Goal: Information Seeking & Learning: Learn about a topic

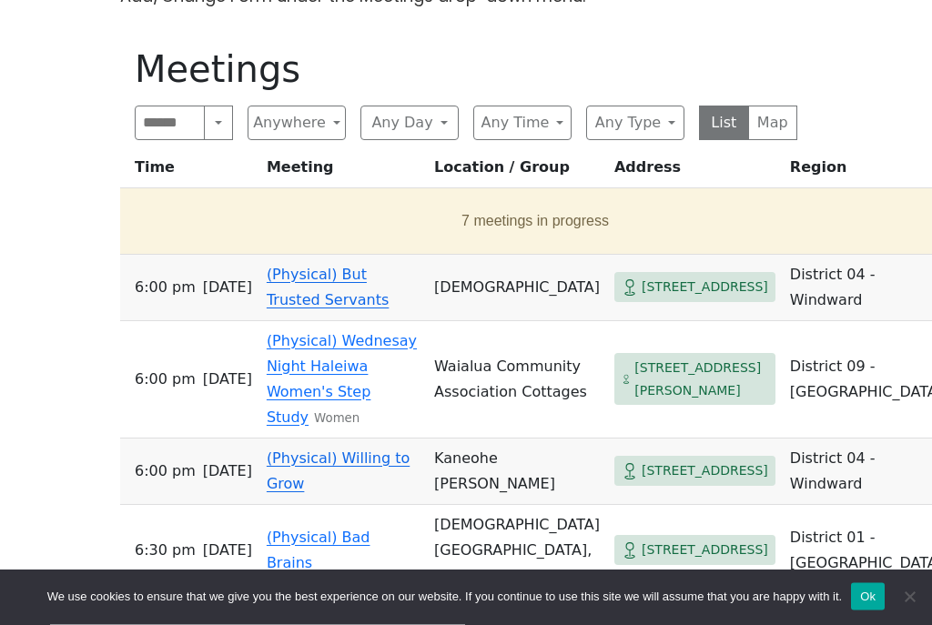
scroll to position [663, 0]
click at [541, 235] on button "7 meetings in progress" at bounding box center [534, 221] width 815 height 51
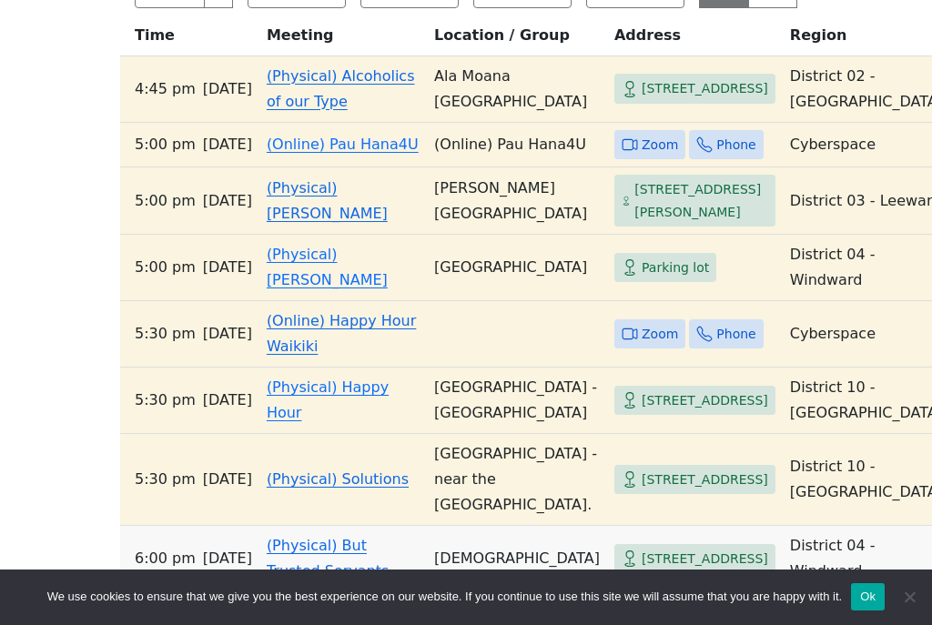
scroll to position [794, 0]
click at [382, 356] on link "(Online) Happy Hour Waikiki" at bounding box center [341, 334] width 149 height 43
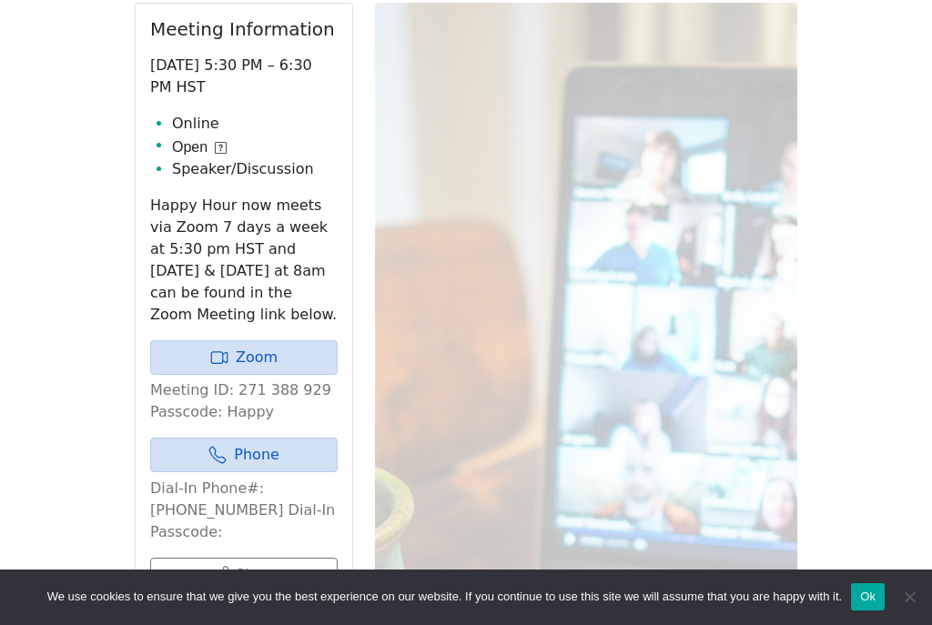
scroll to position [693, 0]
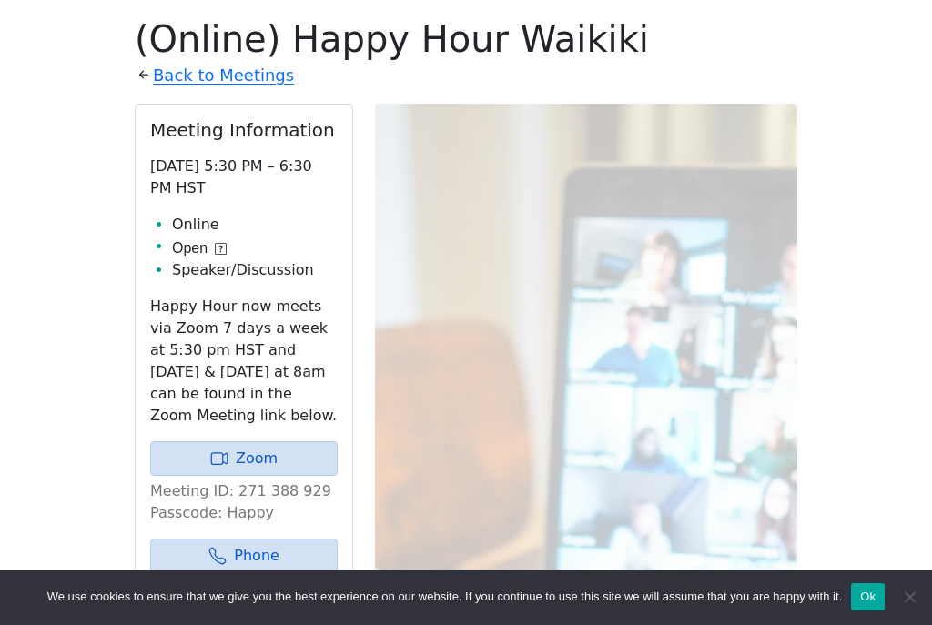
click at [295, 442] on link "Zoom" at bounding box center [243, 458] width 187 height 35
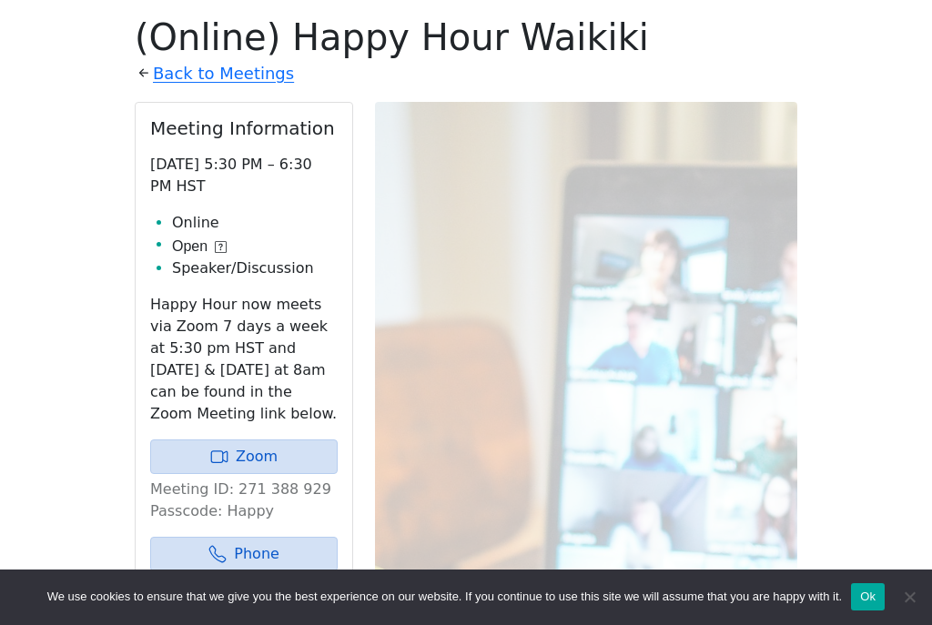
click at [276, 66] on link "Back to Meetings" at bounding box center [223, 73] width 141 height 29
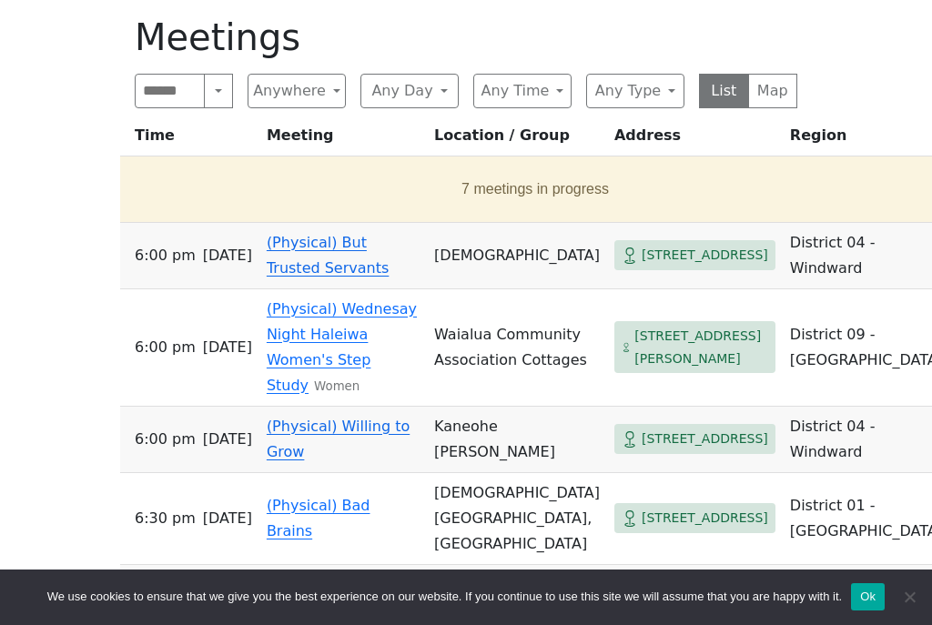
click at [509, 276] on td "[DEMOGRAPHIC_DATA]" at bounding box center [517, 256] width 180 height 66
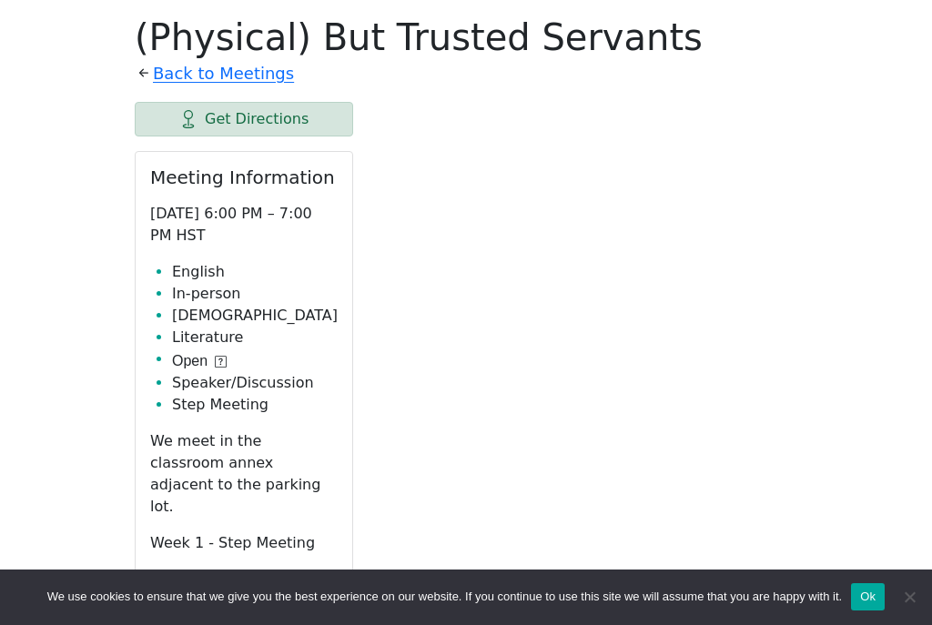
scroll to position [693, 0]
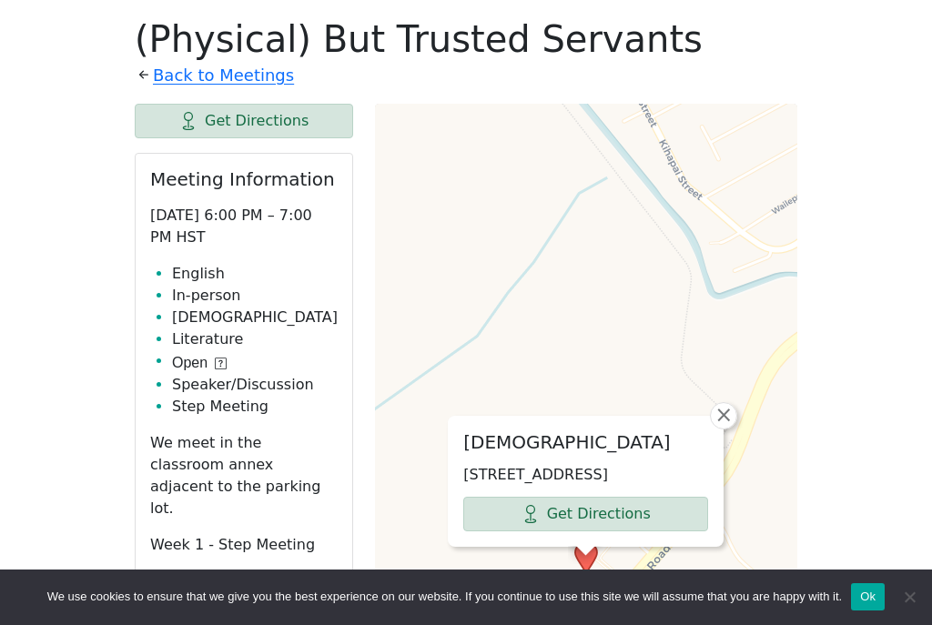
click at [240, 84] on link "Back to Meetings" at bounding box center [223, 75] width 141 height 29
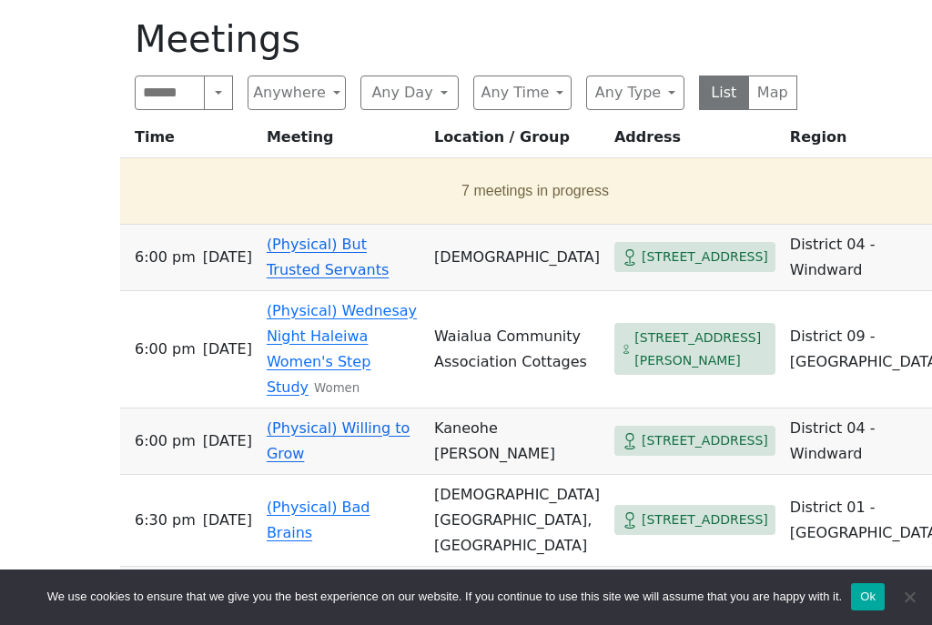
click at [546, 203] on button "7 meetings in progress" at bounding box center [534, 191] width 815 height 51
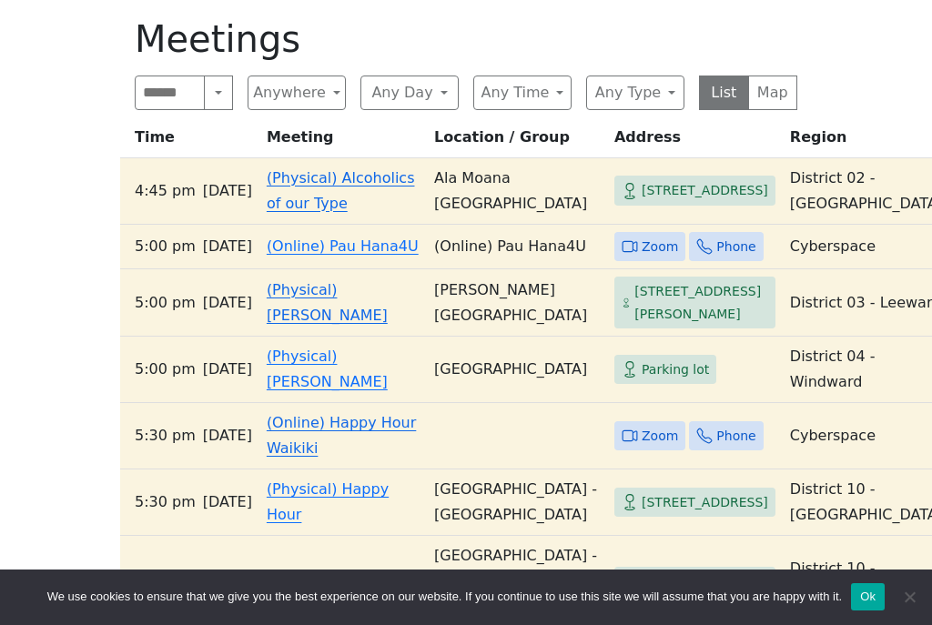
click at [419, 255] on link "(Online) Pau Hana4U" at bounding box center [343, 245] width 152 height 17
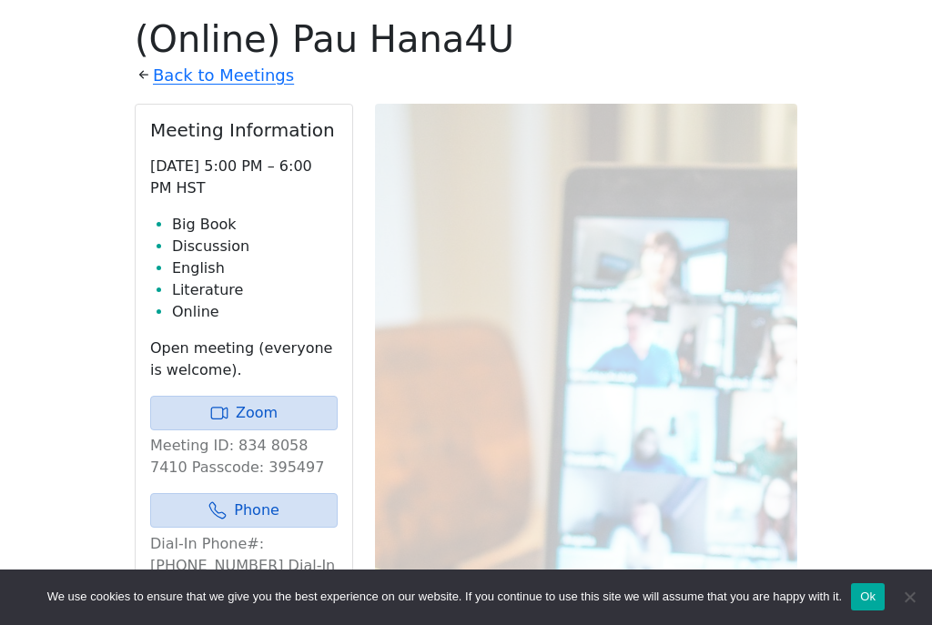
click at [299, 396] on link "Zoom" at bounding box center [243, 413] width 187 height 35
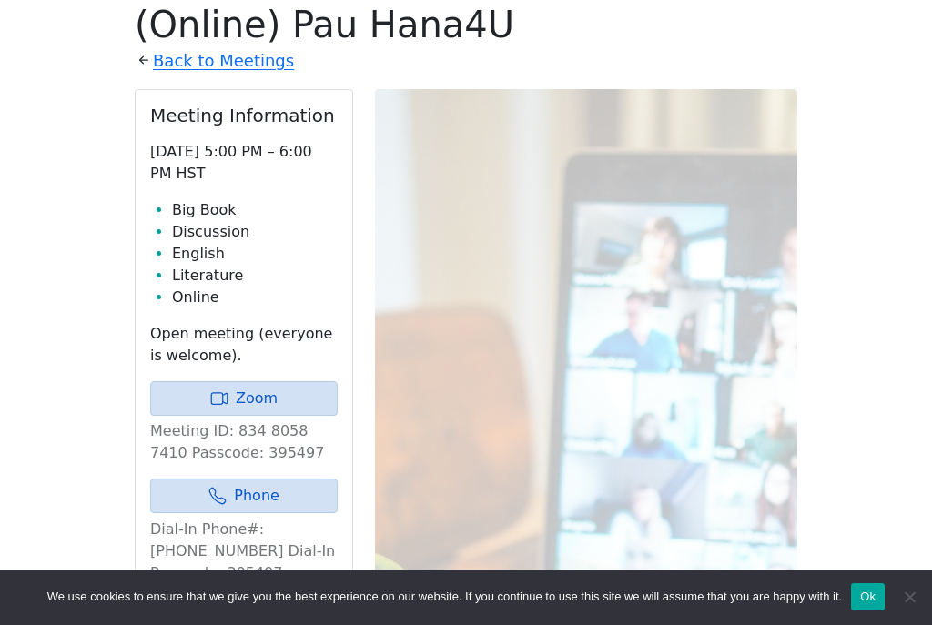
scroll to position [711, 0]
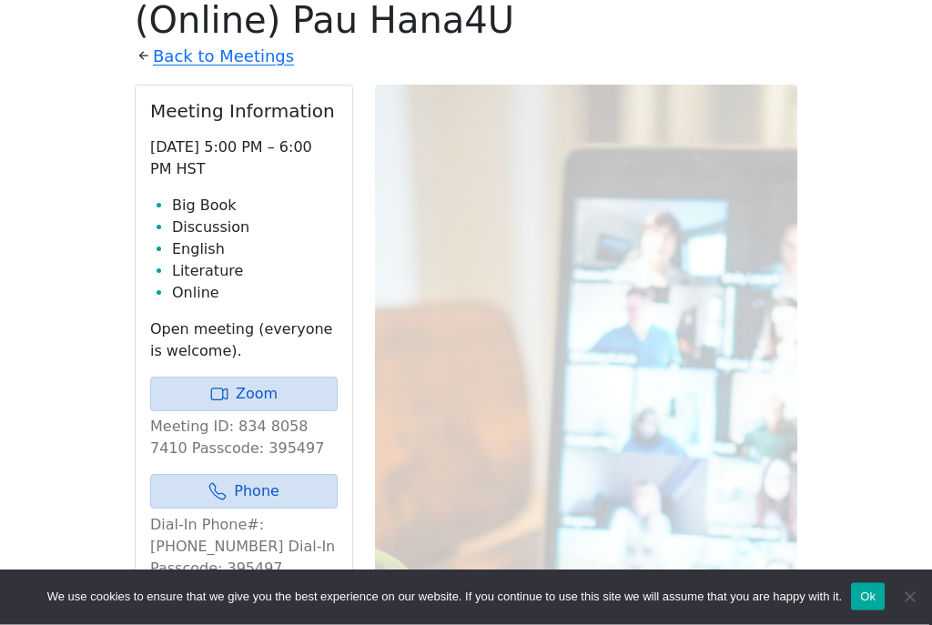
click at [297, 384] on link "Zoom" at bounding box center [243, 395] width 187 height 35
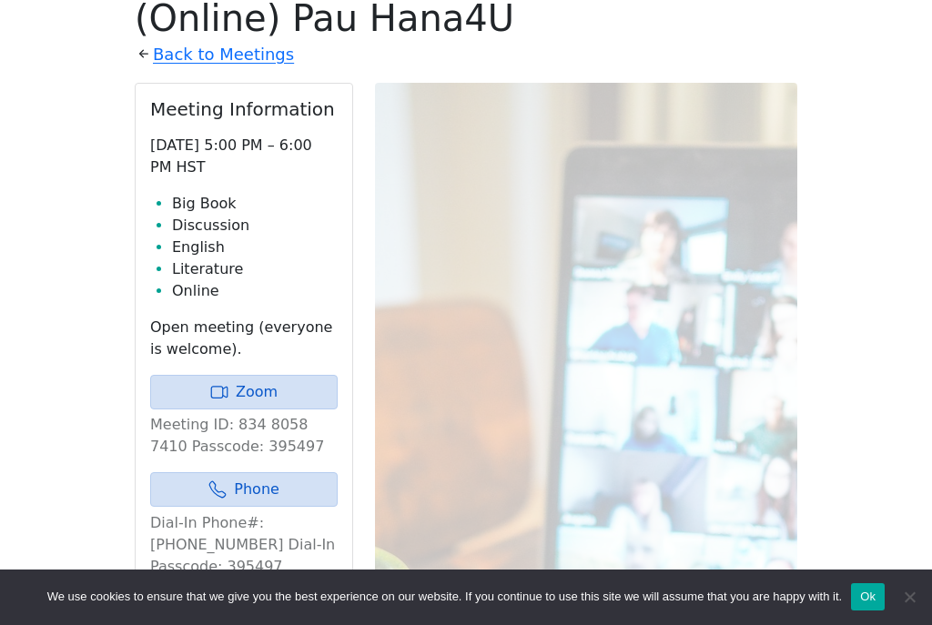
click at [258, 43] on link "Back to Meetings" at bounding box center [223, 54] width 141 height 29
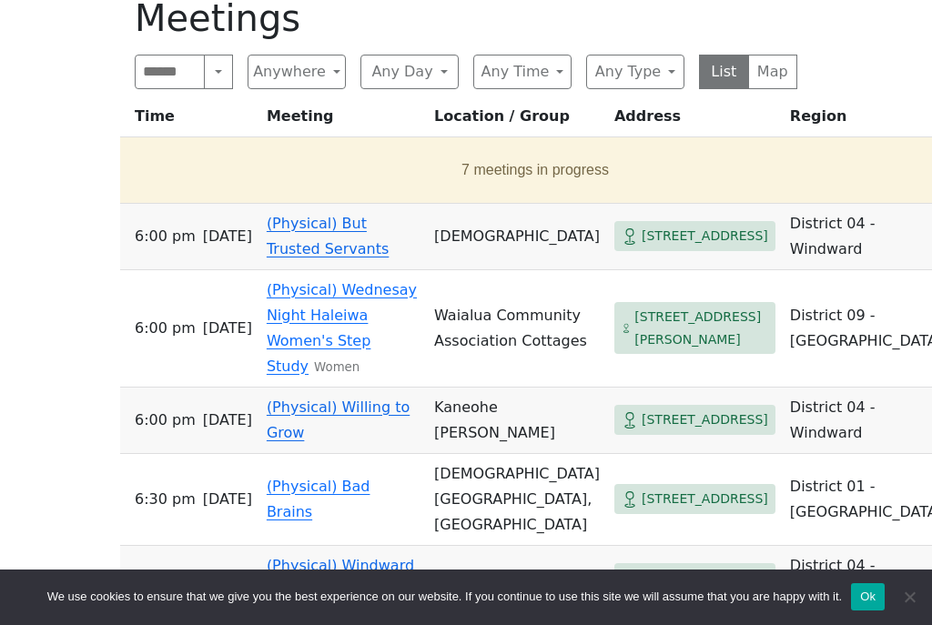
click at [489, 196] on button "7 meetings in progress" at bounding box center [534, 170] width 815 height 51
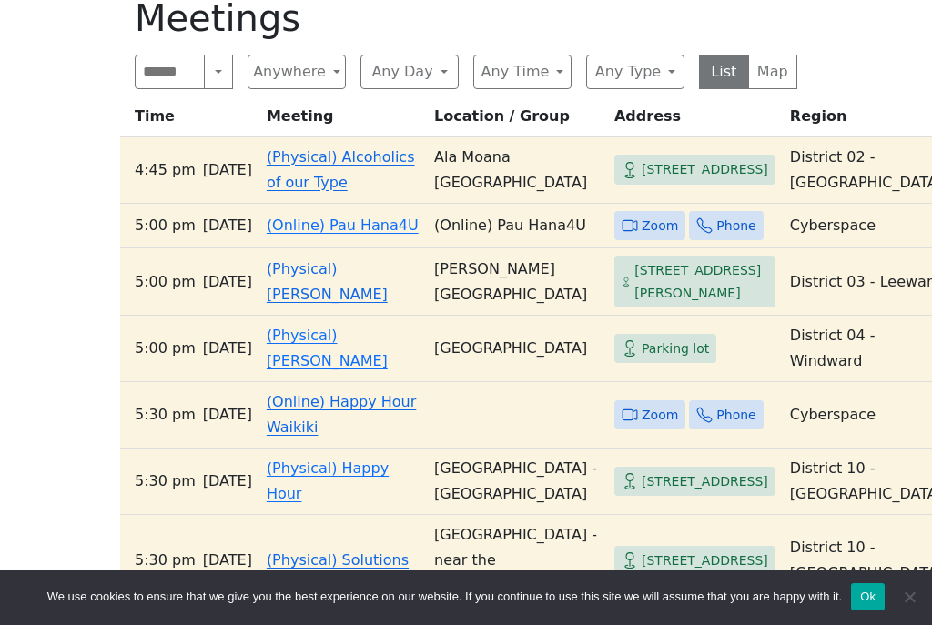
click at [379, 436] on link "(Online) Happy Hour Waikiki" at bounding box center [341, 414] width 149 height 43
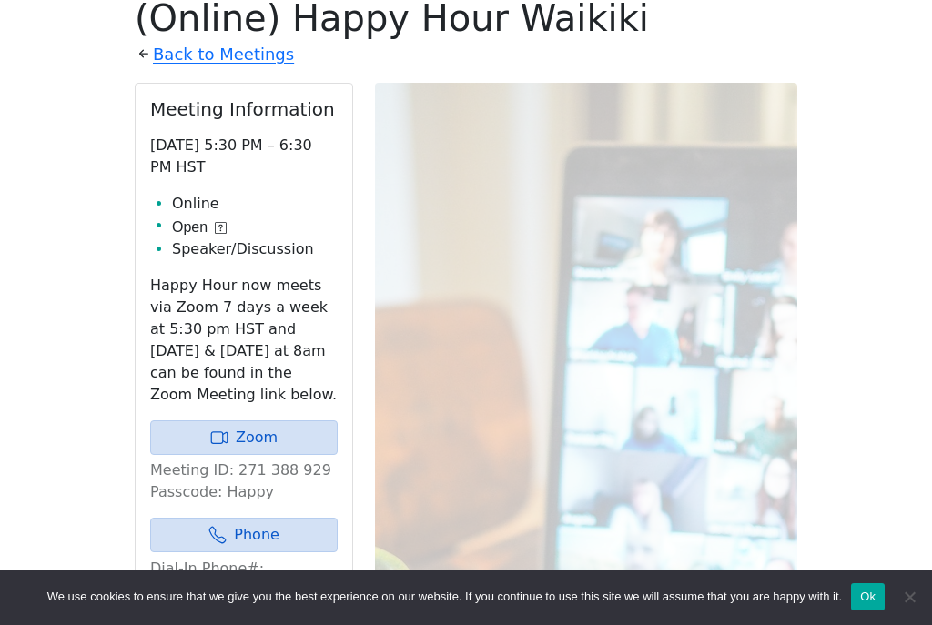
scroll to position [693, 0]
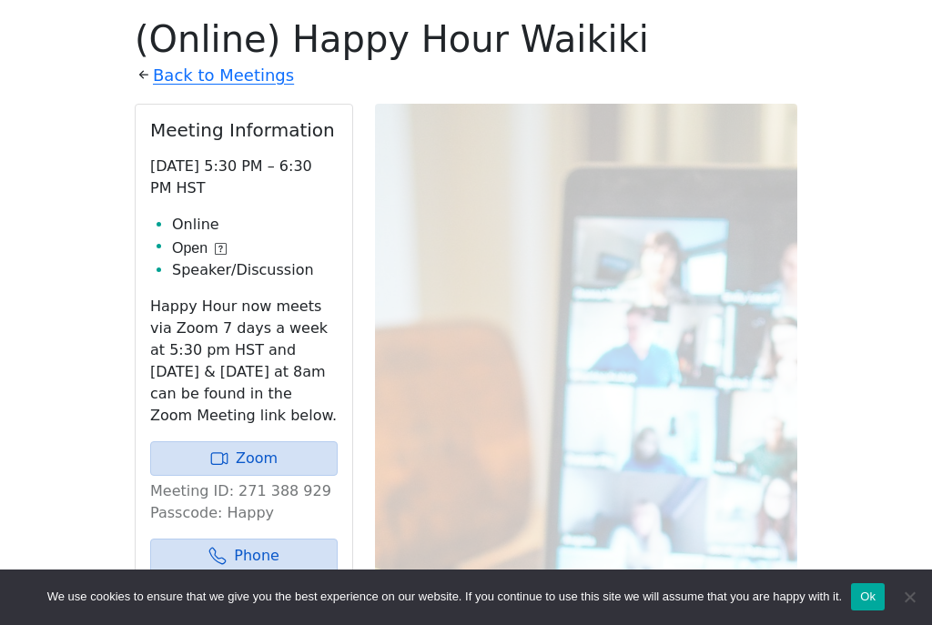
click at [307, 448] on link "Zoom" at bounding box center [243, 458] width 187 height 35
